Goal: Task Accomplishment & Management: Manage account settings

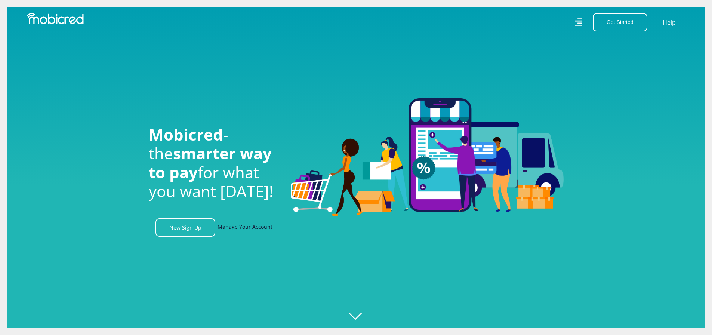
click at [234, 231] on link "Manage Your Account" at bounding box center [245, 227] width 55 height 18
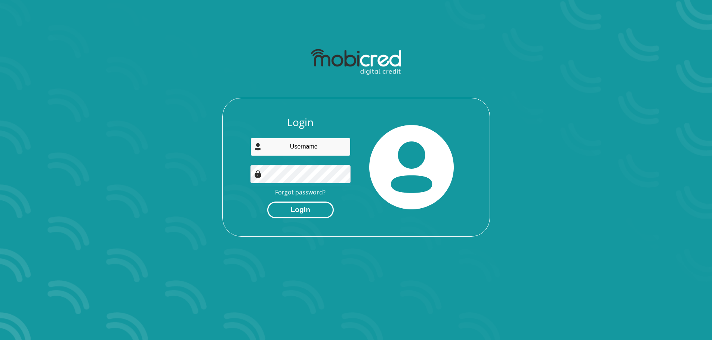
type input "[EMAIL_ADDRESS][PERSON_NAME][DOMAIN_NAME]"
click at [310, 210] on button "Login" at bounding box center [300, 210] width 67 height 17
